Goal: Task Accomplishment & Management: Manage account settings

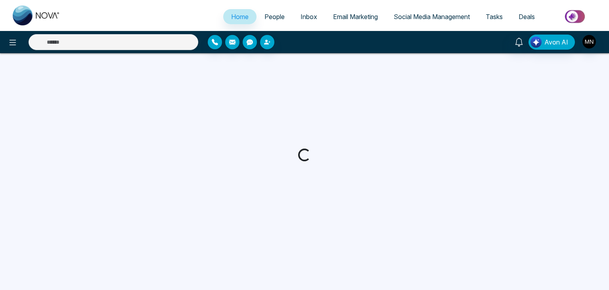
select select "*"
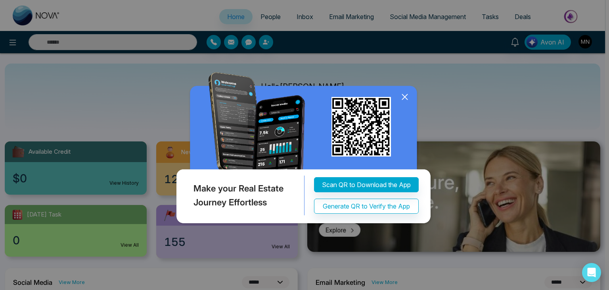
click at [406, 96] on icon at bounding box center [405, 97] width 12 height 12
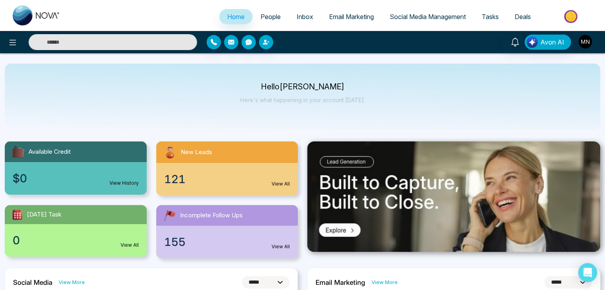
click at [585, 40] on img "button" at bounding box center [585, 41] width 13 height 13
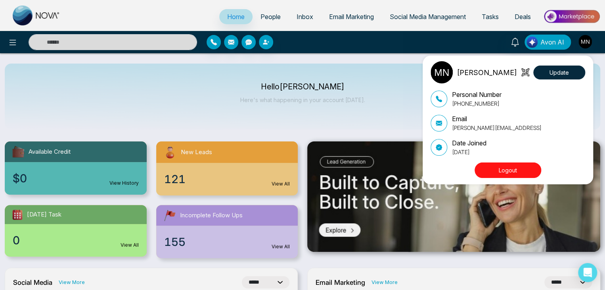
click at [522, 165] on button "Logout" at bounding box center [508, 169] width 67 height 15
